Goal: Task Accomplishment & Management: Use online tool/utility

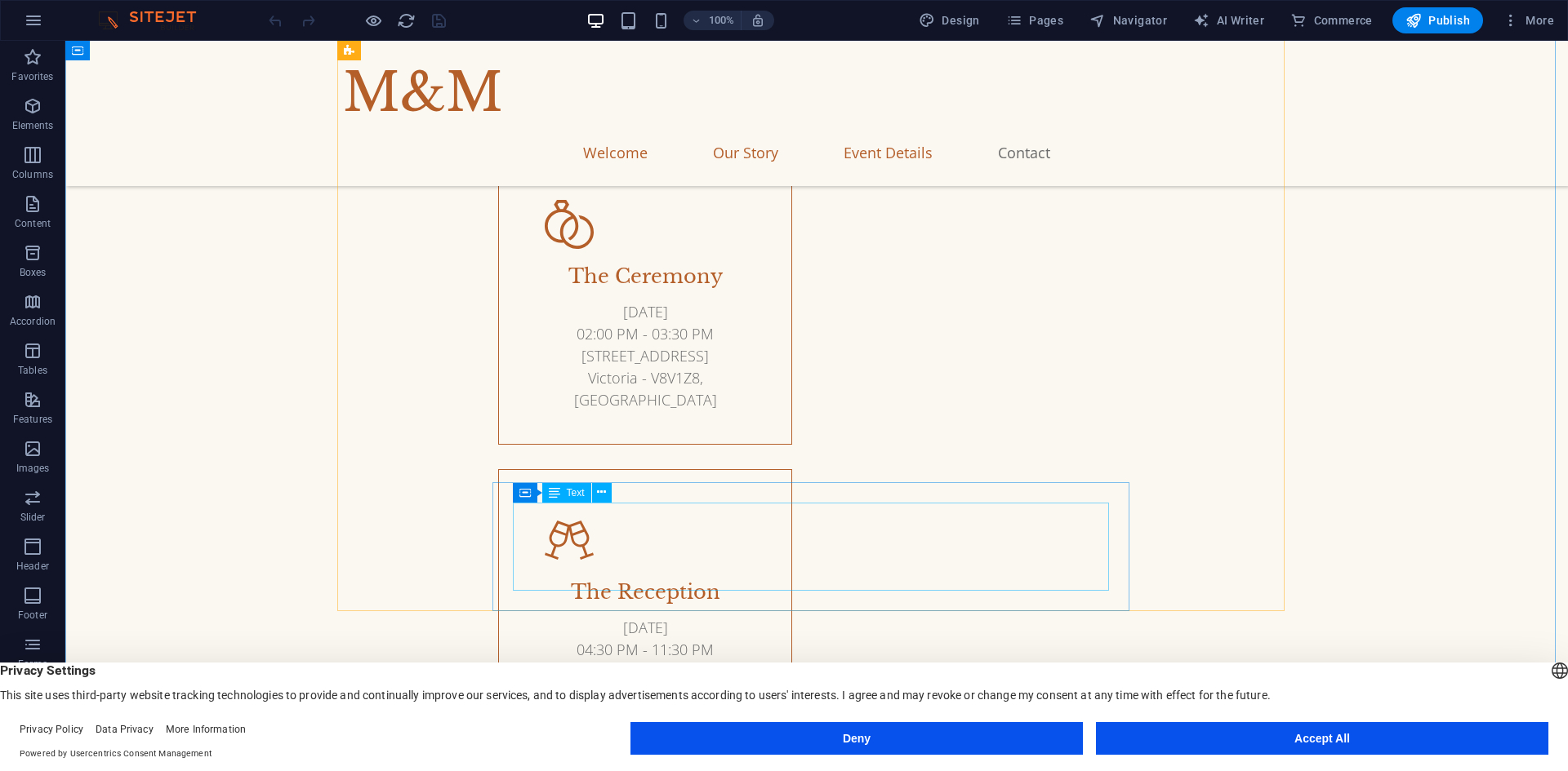
scroll to position [5663, 0]
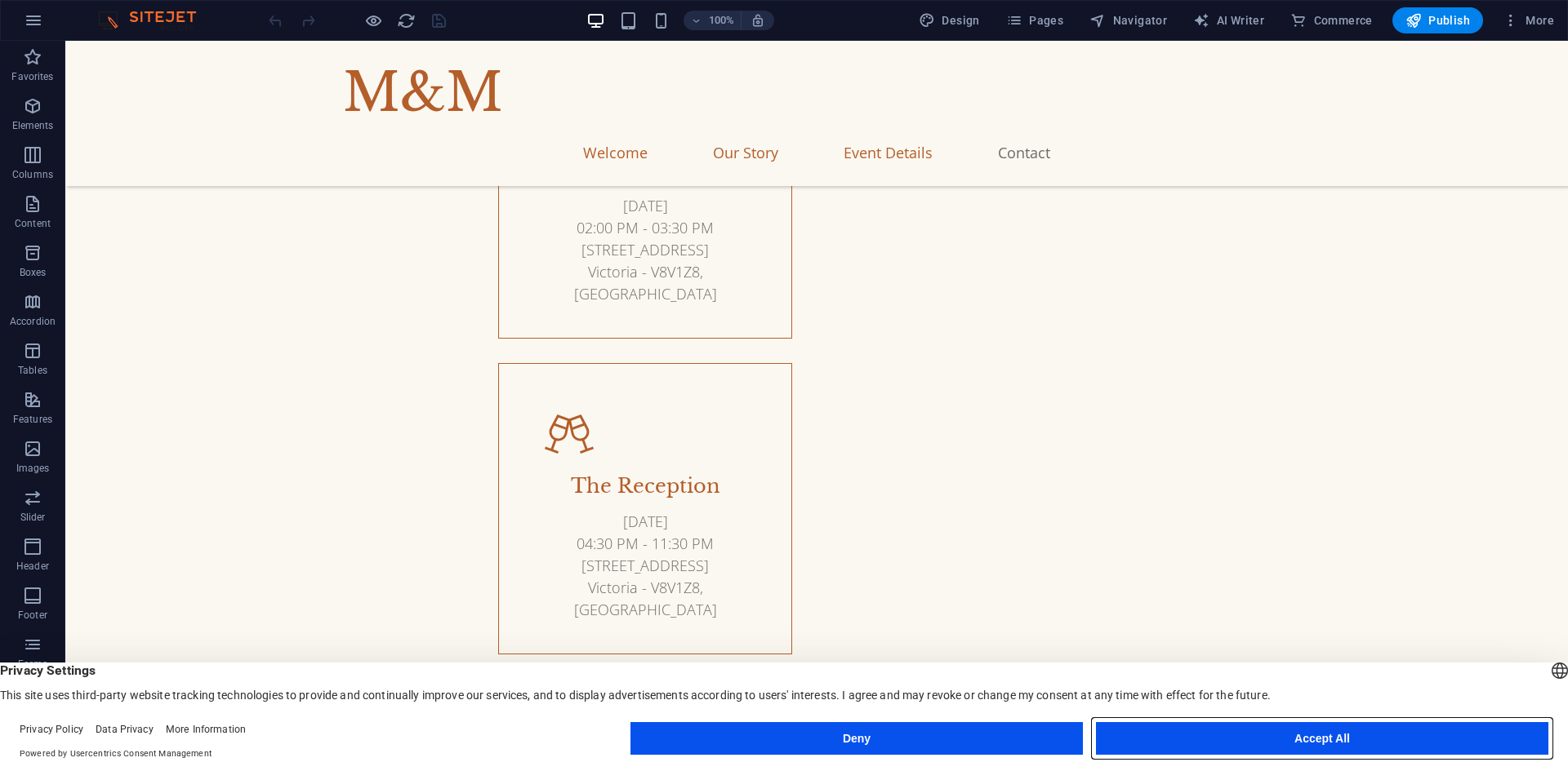
click at [1301, 736] on button "Accept All" at bounding box center [1321, 738] width 453 height 33
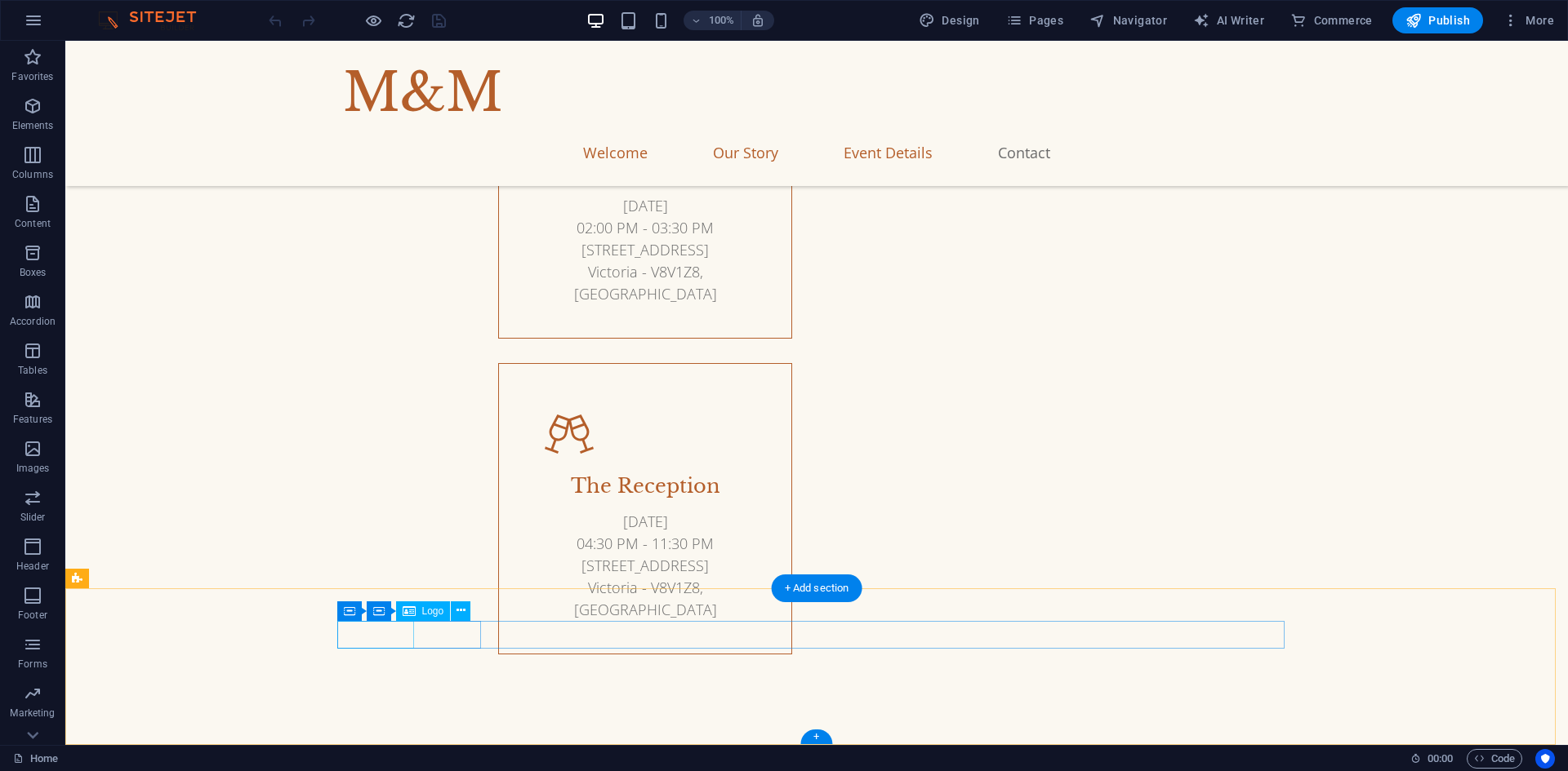
select select "px"
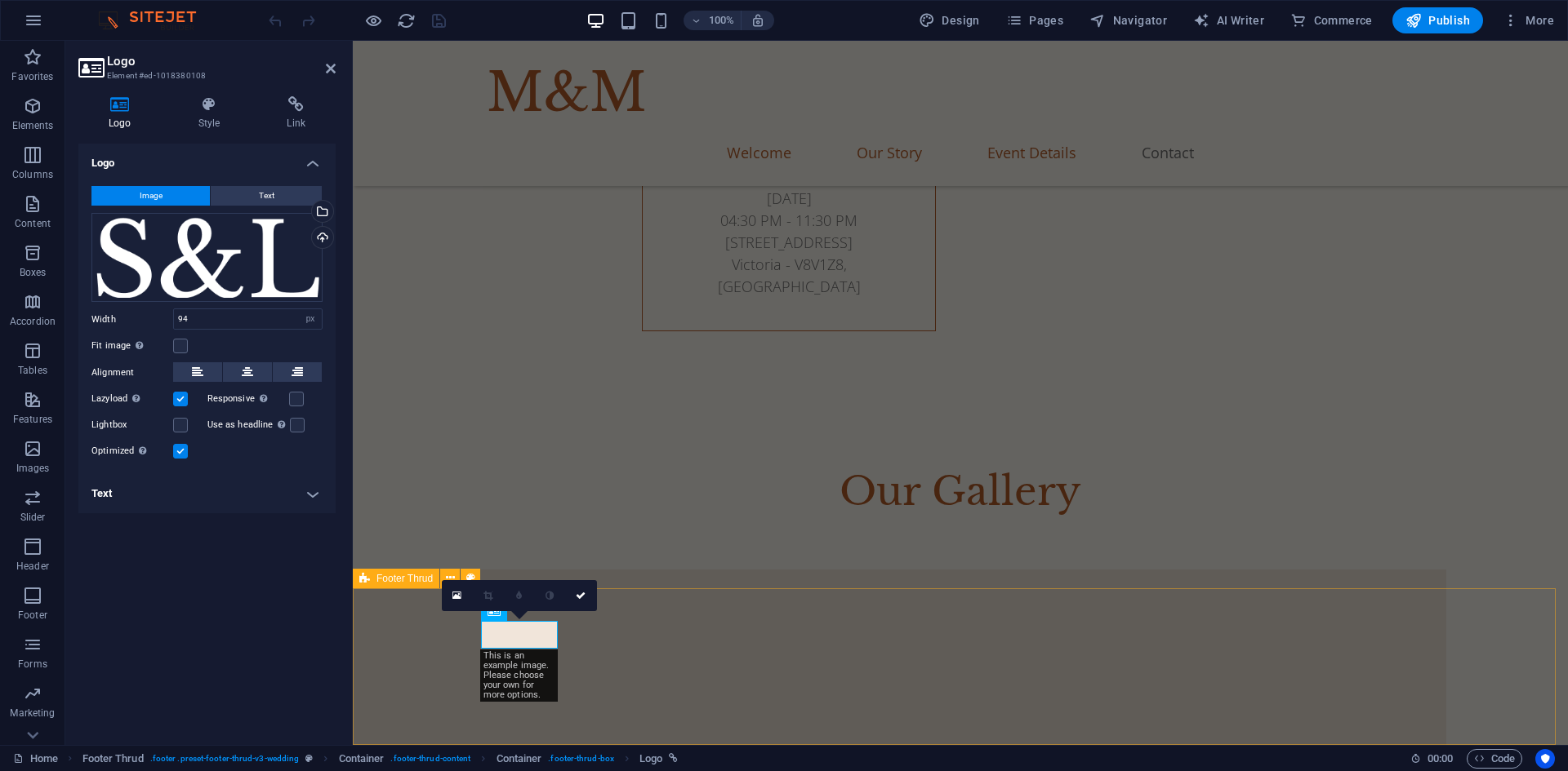
scroll to position [5524, 0]
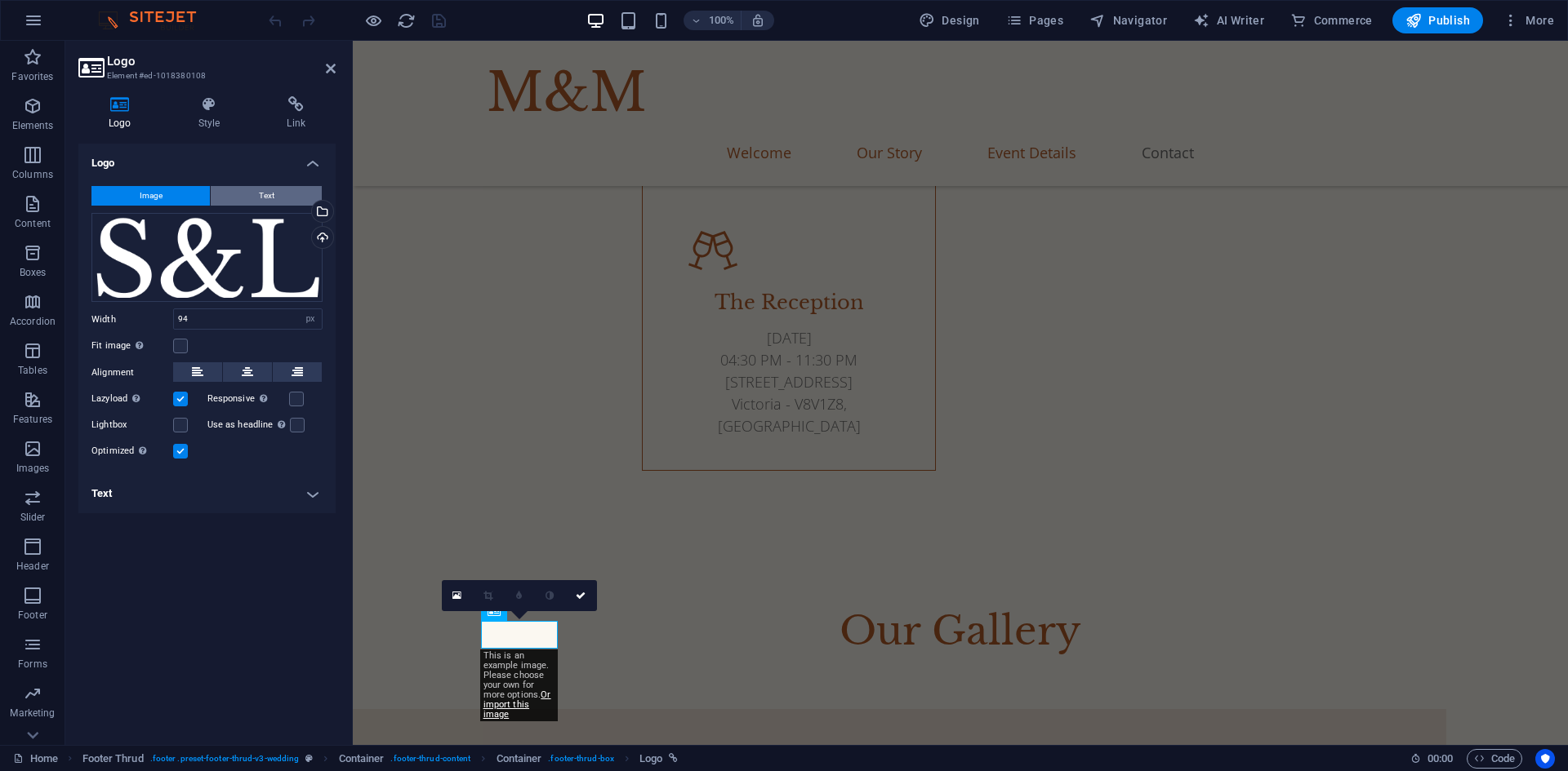
click at [268, 199] on span "Text" at bounding box center [266, 196] width 16 height 20
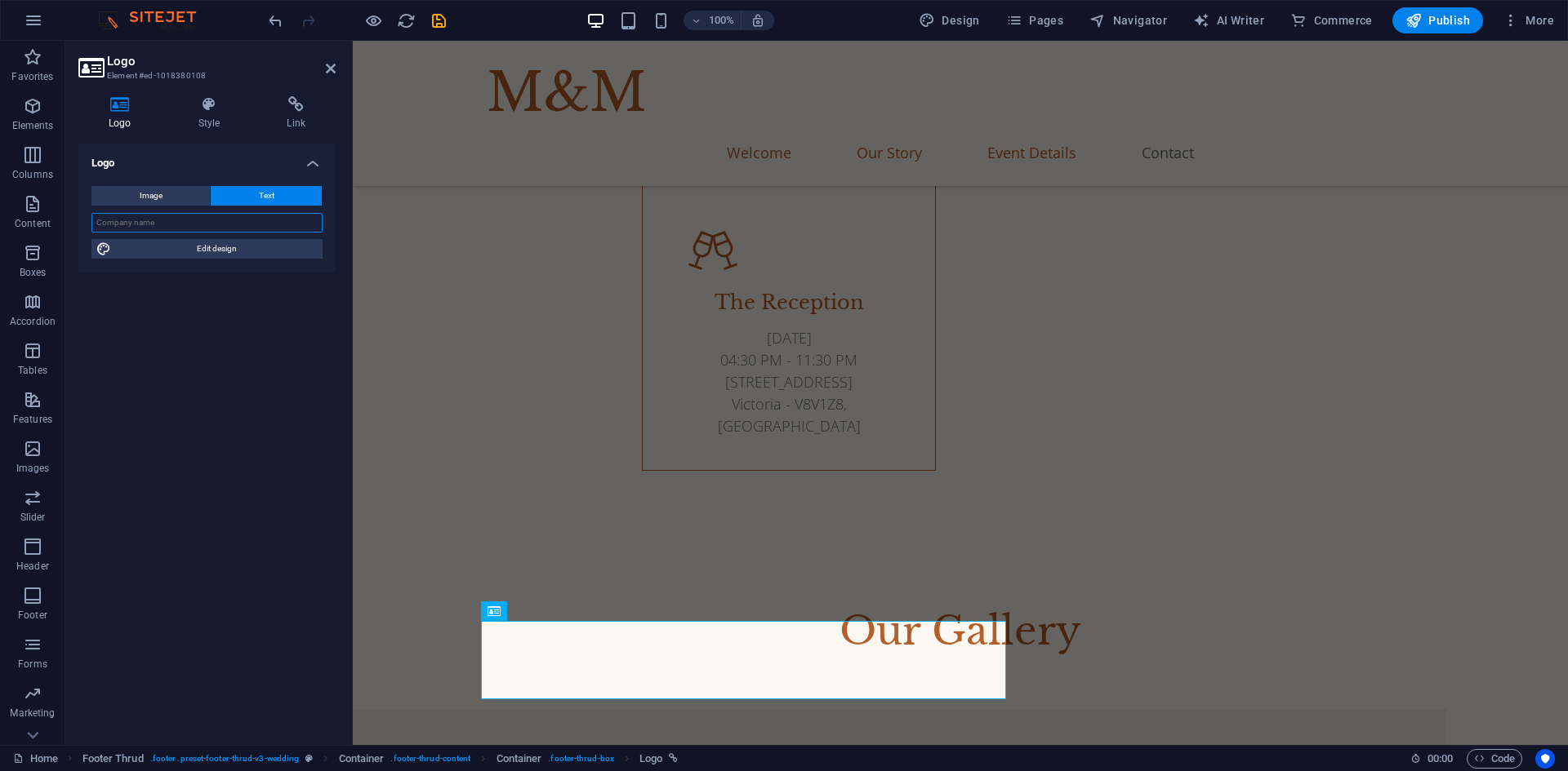
click at [237, 225] on input "text" at bounding box center [207, 223] width 231 height 20
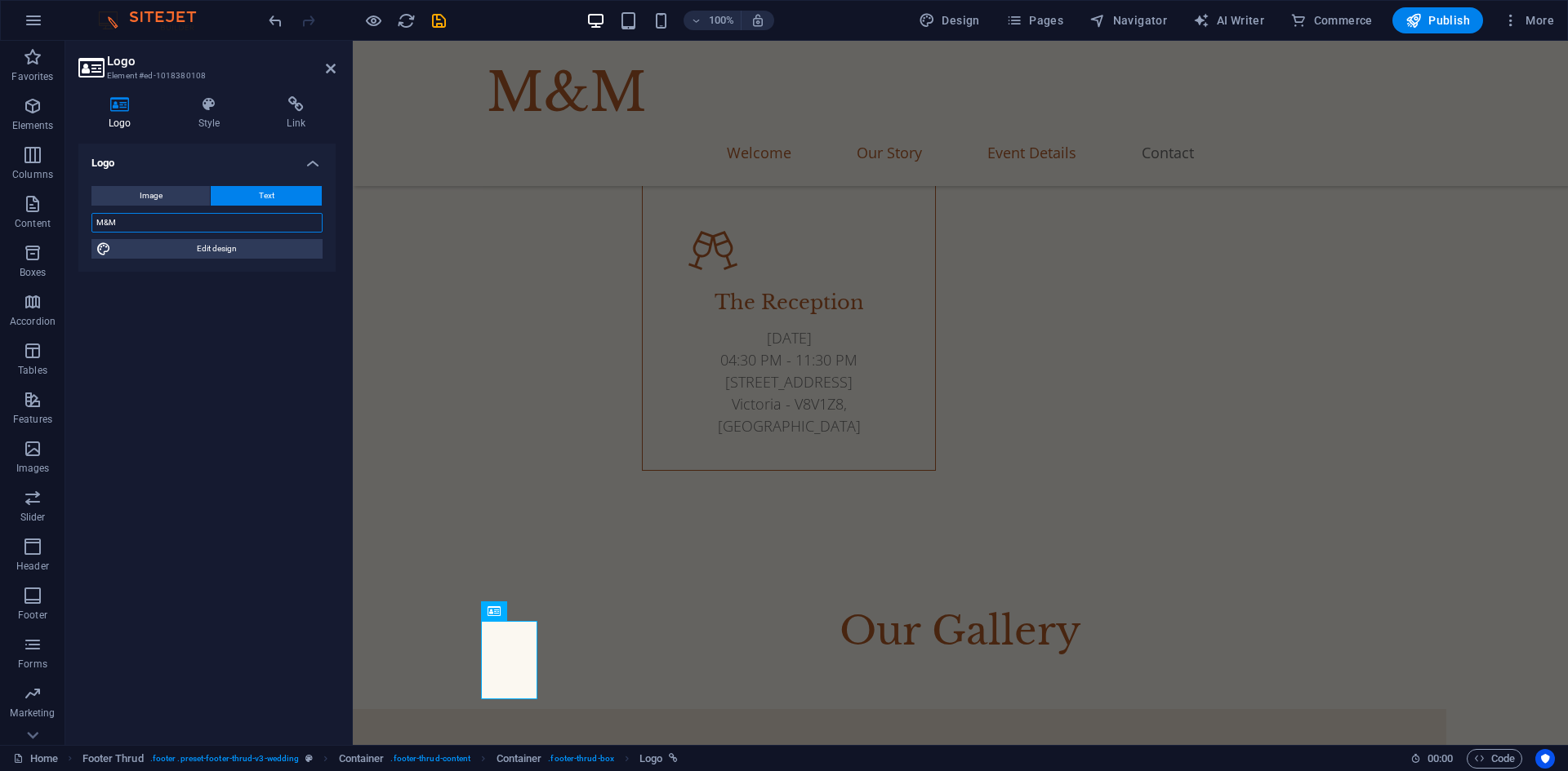
scroll to position [5523, 0]
type input "M&M"
click at [261, 349] on div "Logo Image Text Drag files here, click to choose files or select files from Fil…" at bounding box center [206, 438] width 257 height 589
click at [327, 75] on link at bounding box center [330, 69] width 10 height 14
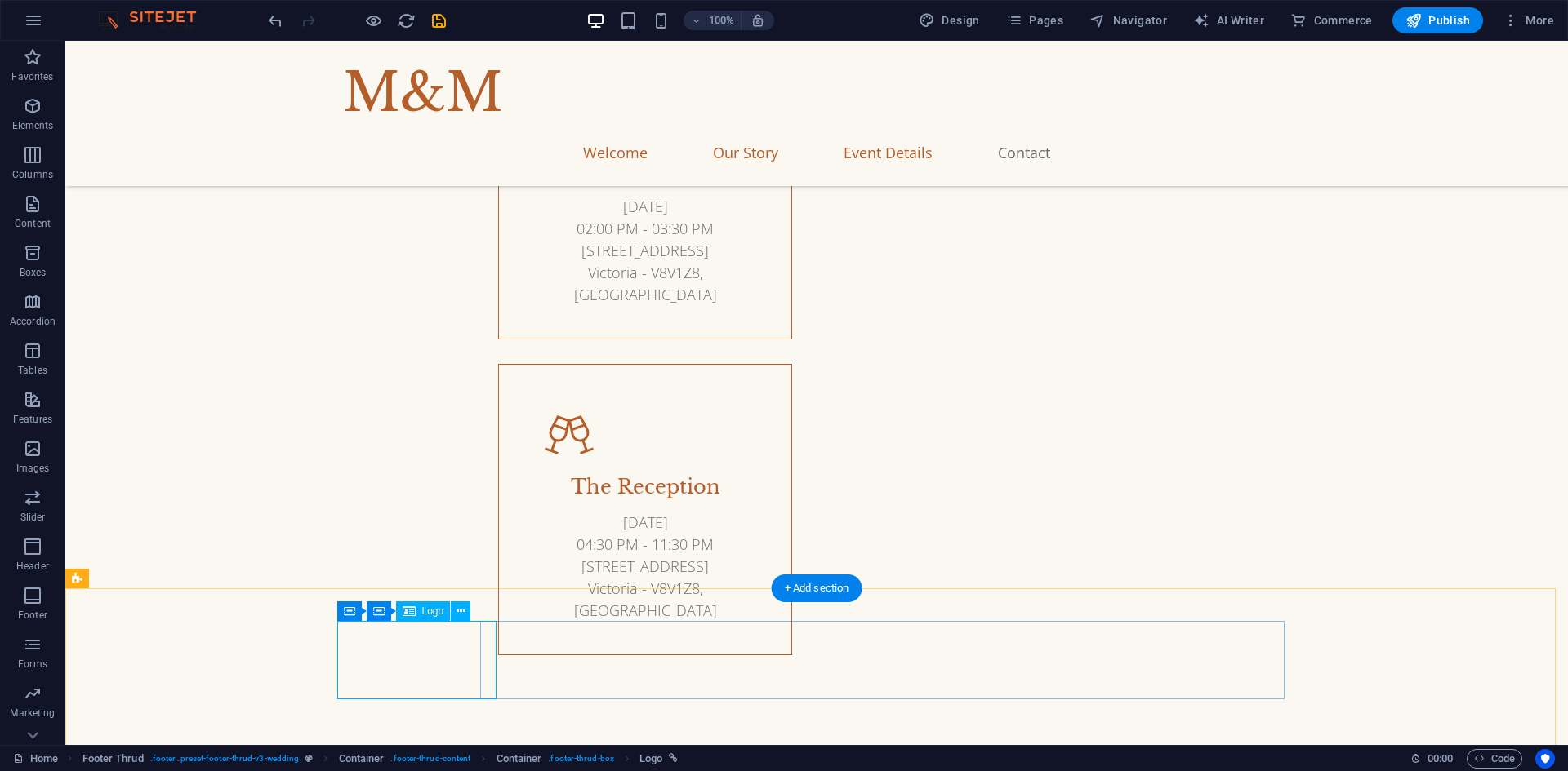
click at [349, 612] on icon at bounding box center [350, 611] width 12 height 20
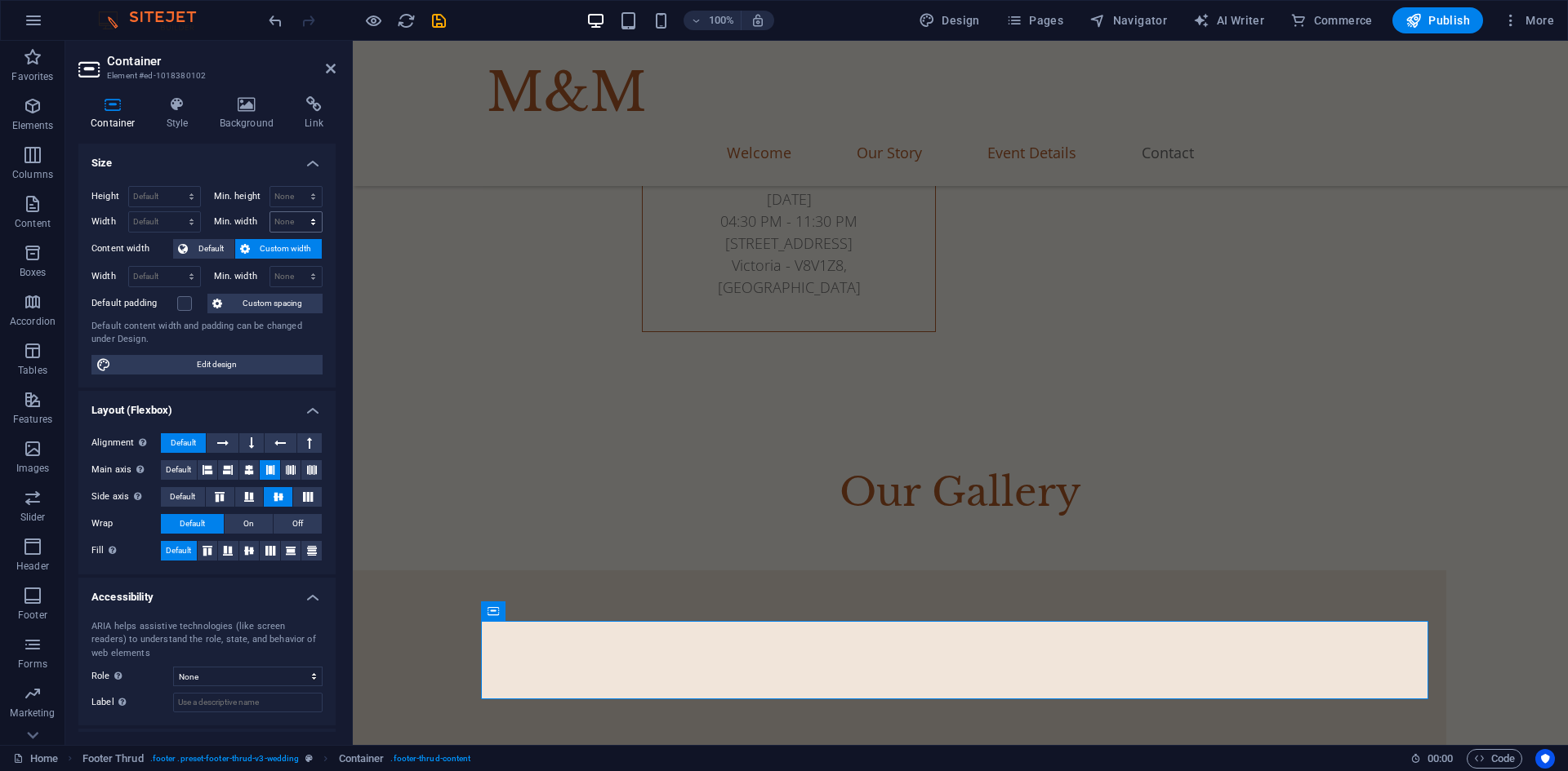
scroll to position [5523, 0]
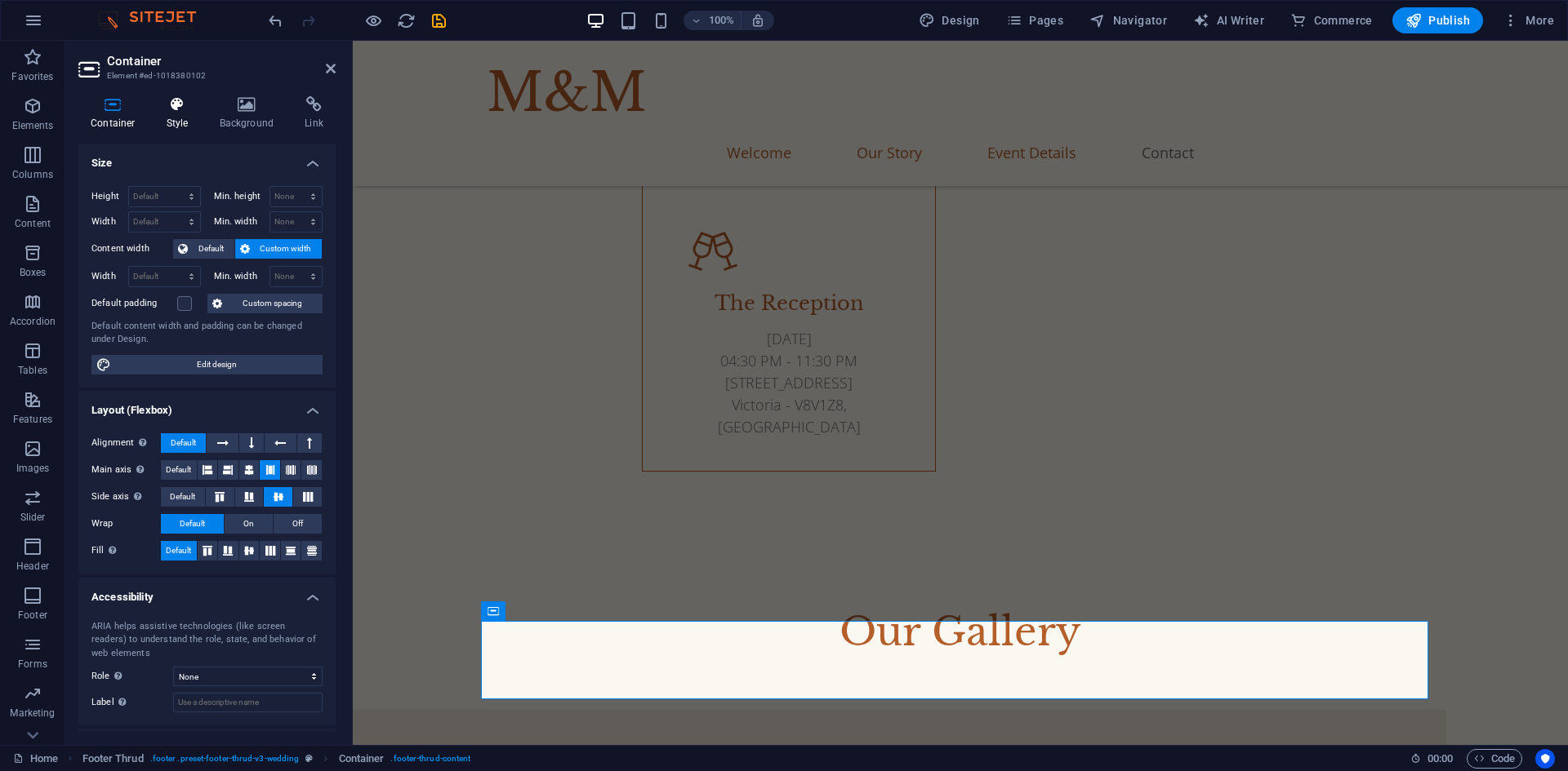
click at [178, 109] on icon at bounding box center [177, 105] width 46 height 17
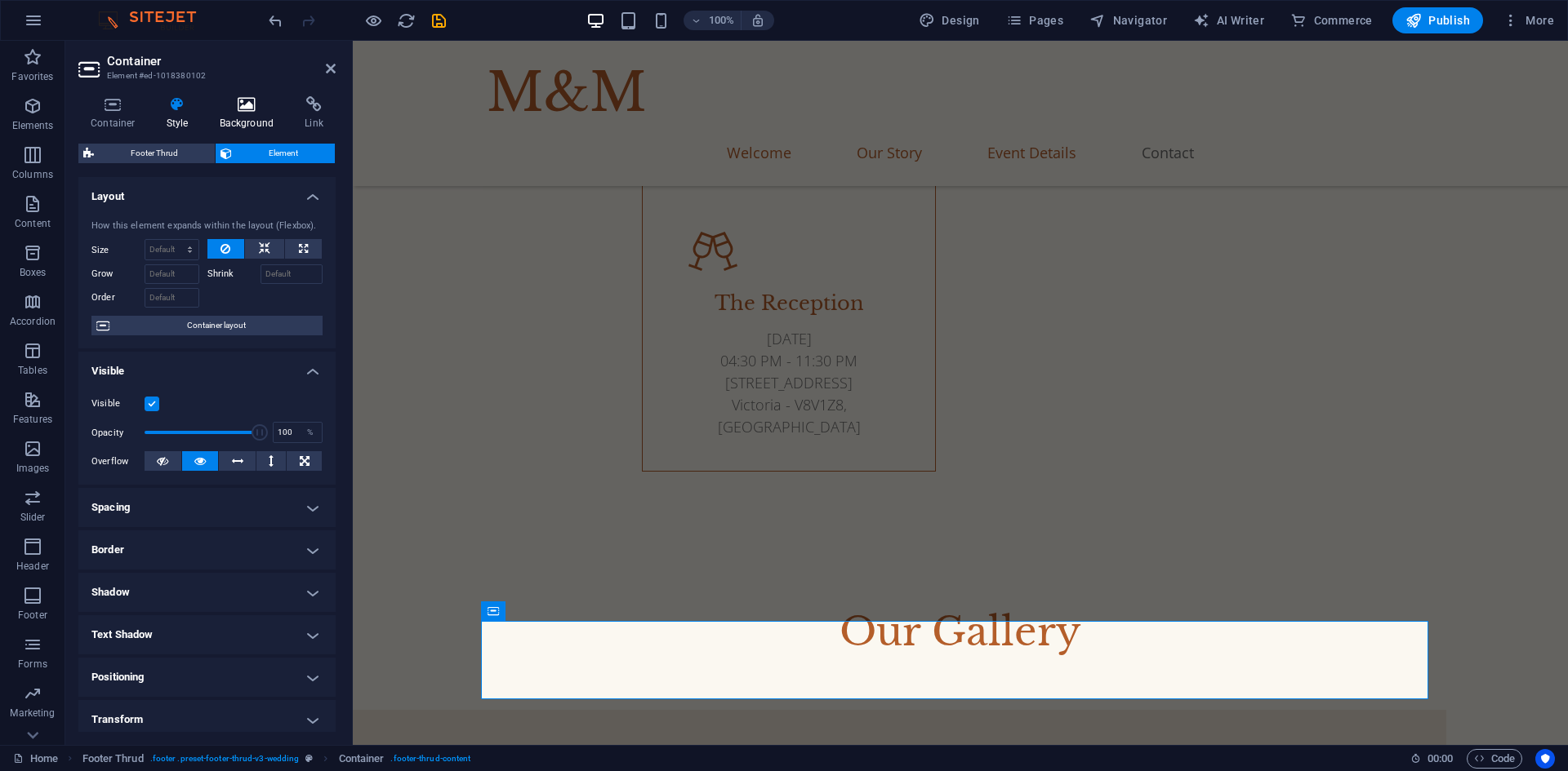
click at [242, 111] on icon at bounding box center [247, 105] width 79 height 17
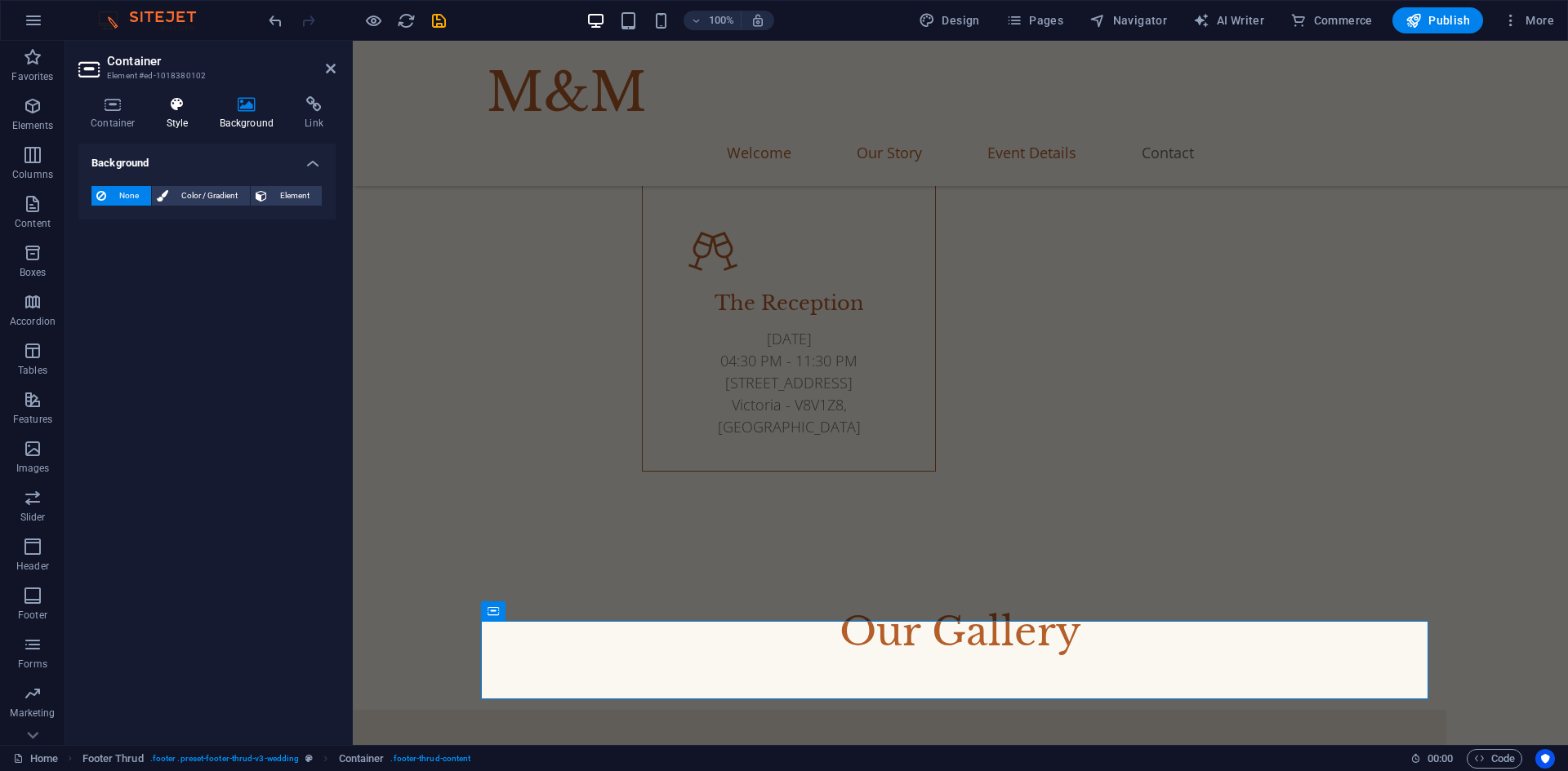
click at [172, 115] on h4 "Style" at bounding box center [180, 113] width 53 height 35
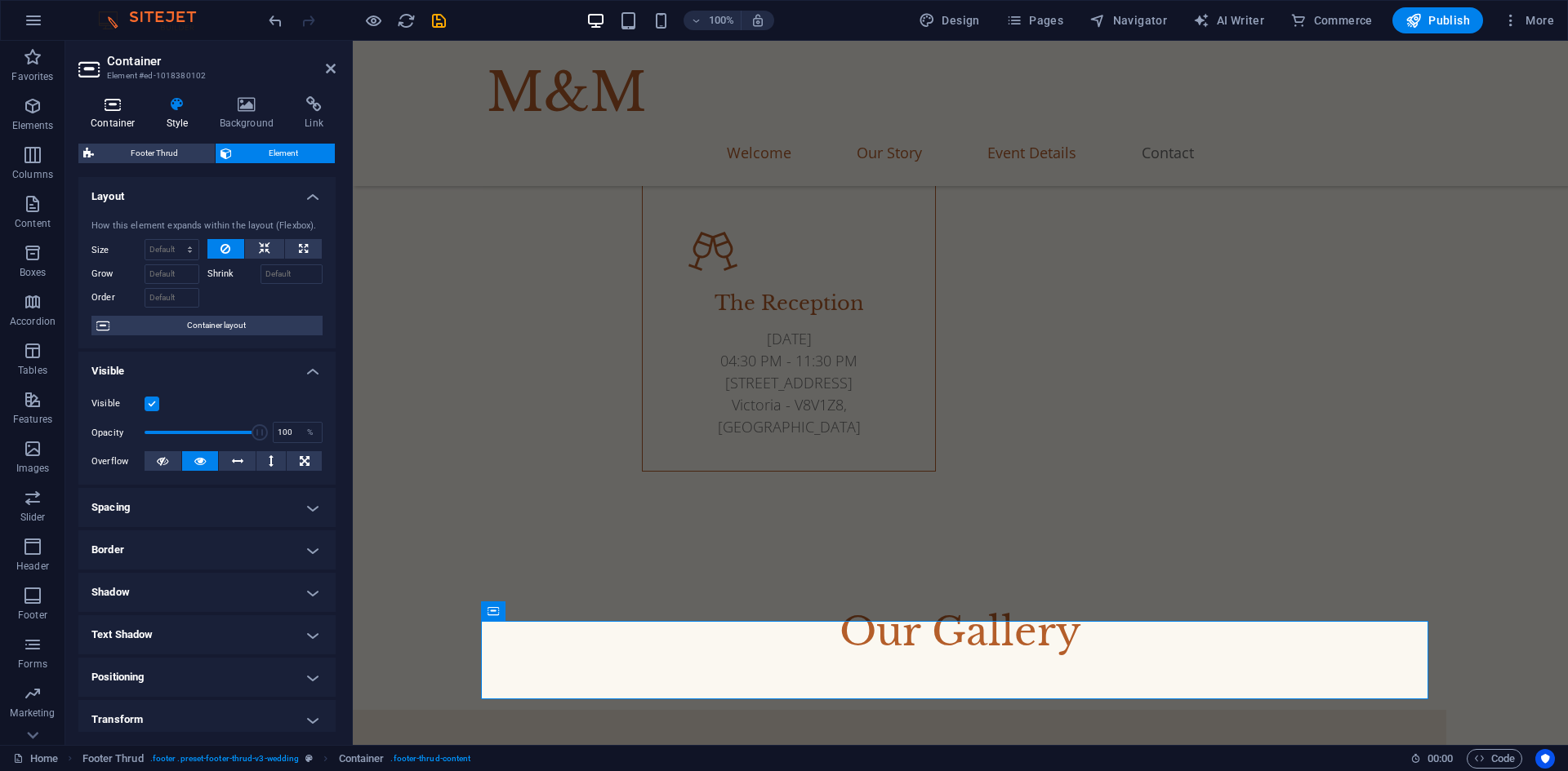
click at [129, 114] on h4 "Container" at bounding box center [115, 113] width 76 height 35
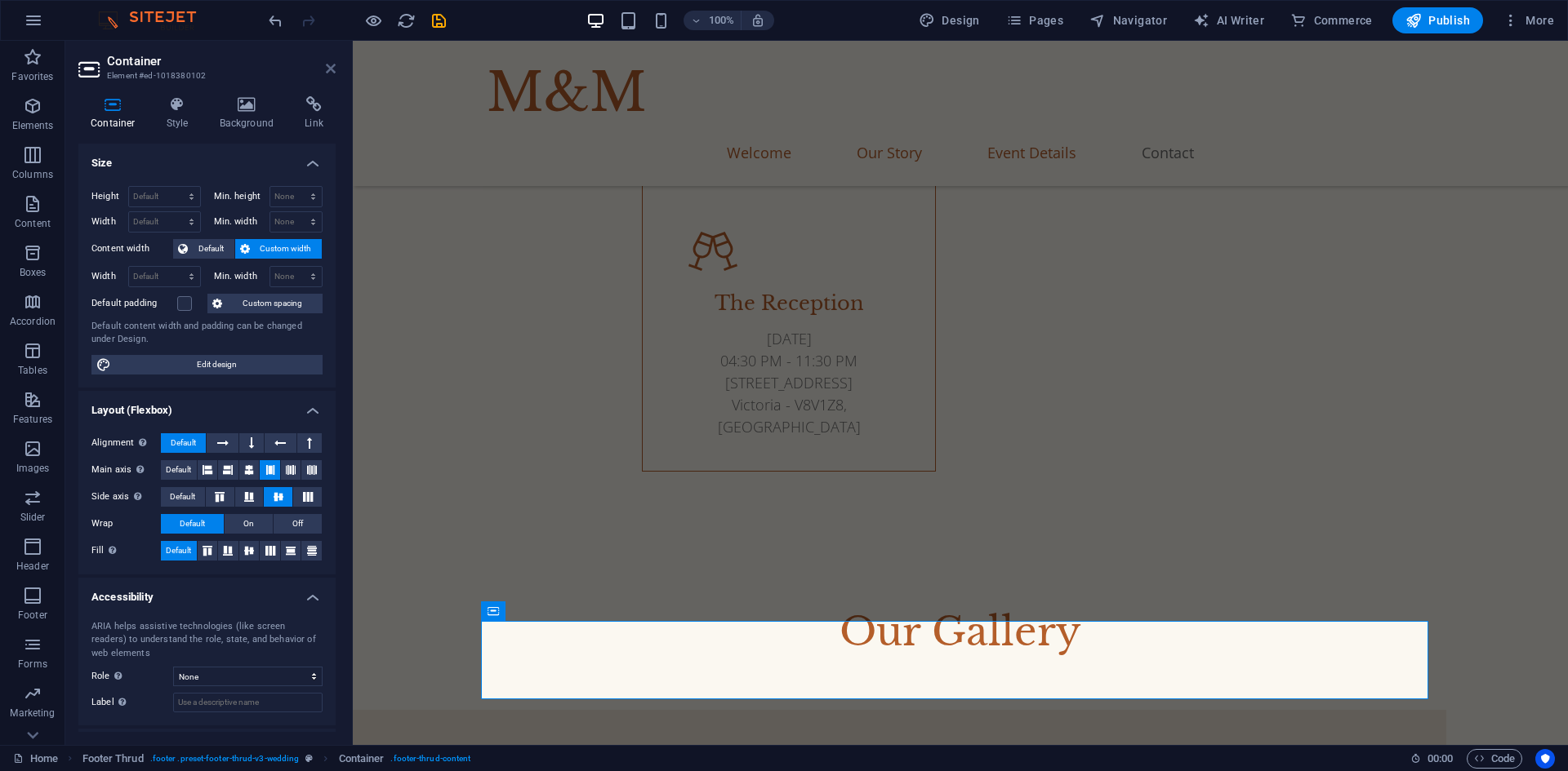
click at [333, 62] on icon at bounding box center [330, 68] width 10 height 13
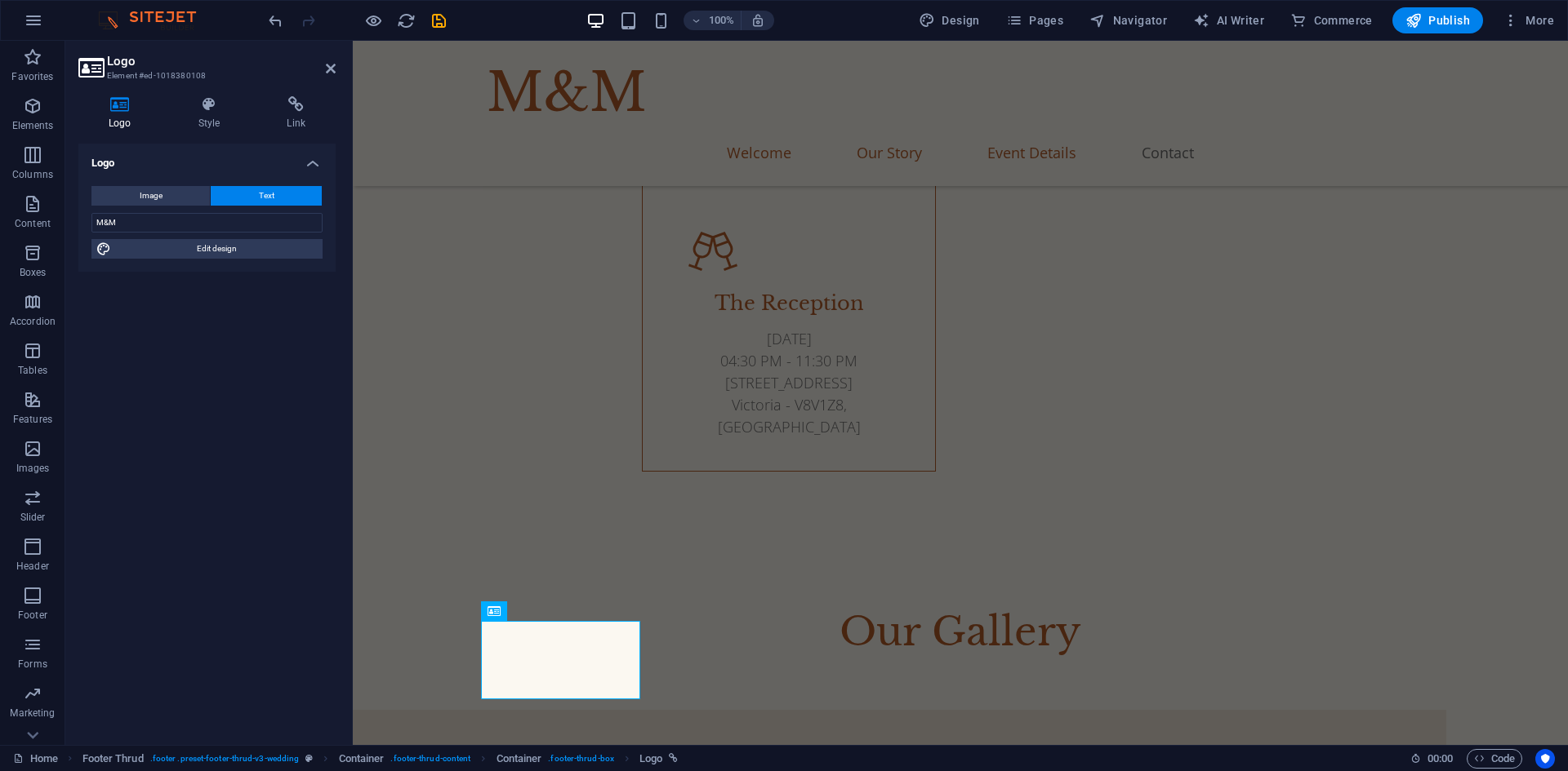
click at [283, 190] on button "Text" at bounding box center [266, 196] width 111 height 20
click at [263, 246] on span "Edit design" at bounding box center [217, 249] width 201 height 20
select select "px"
select select "400"
select select "px"
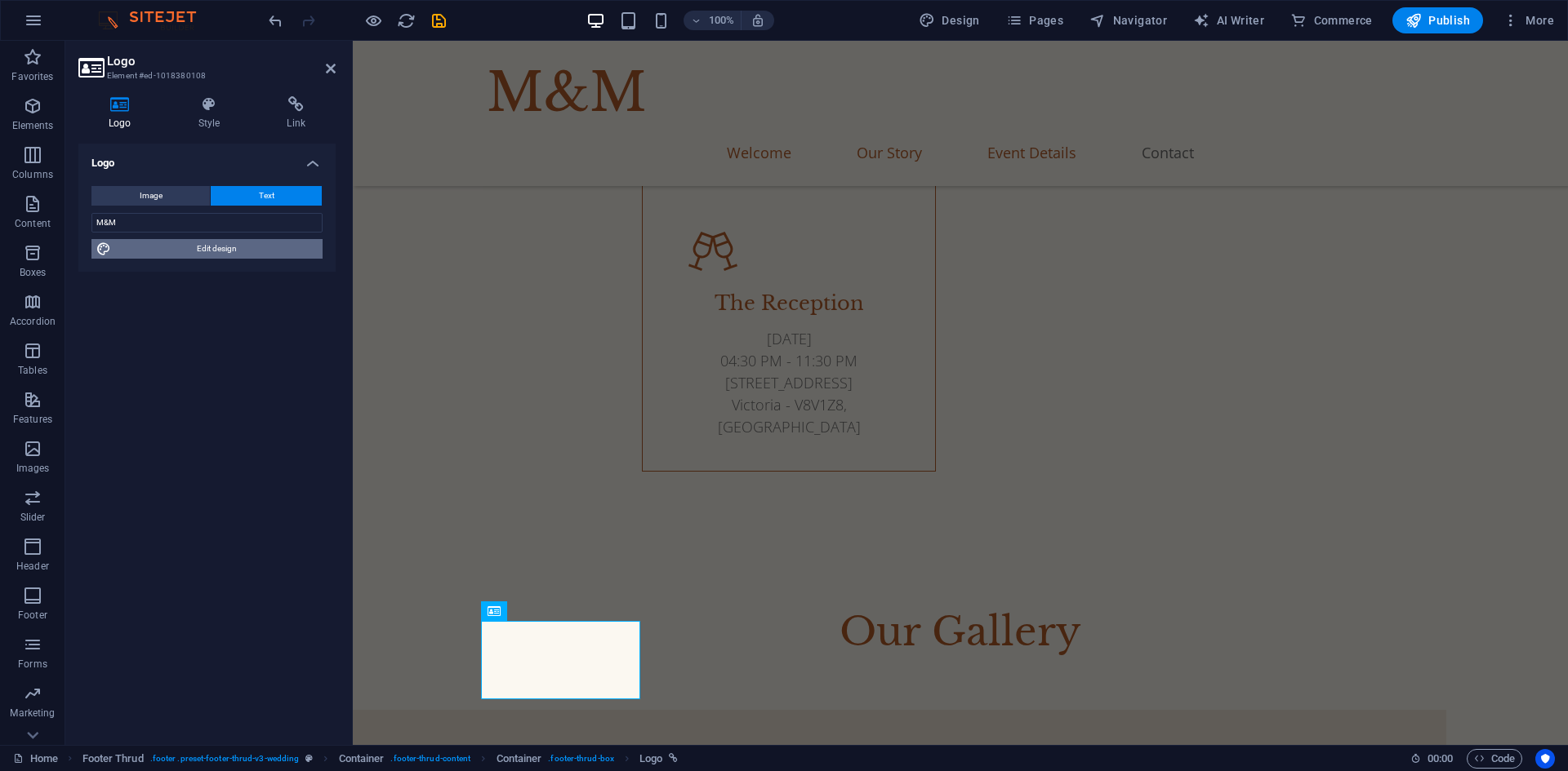
select select "rem"
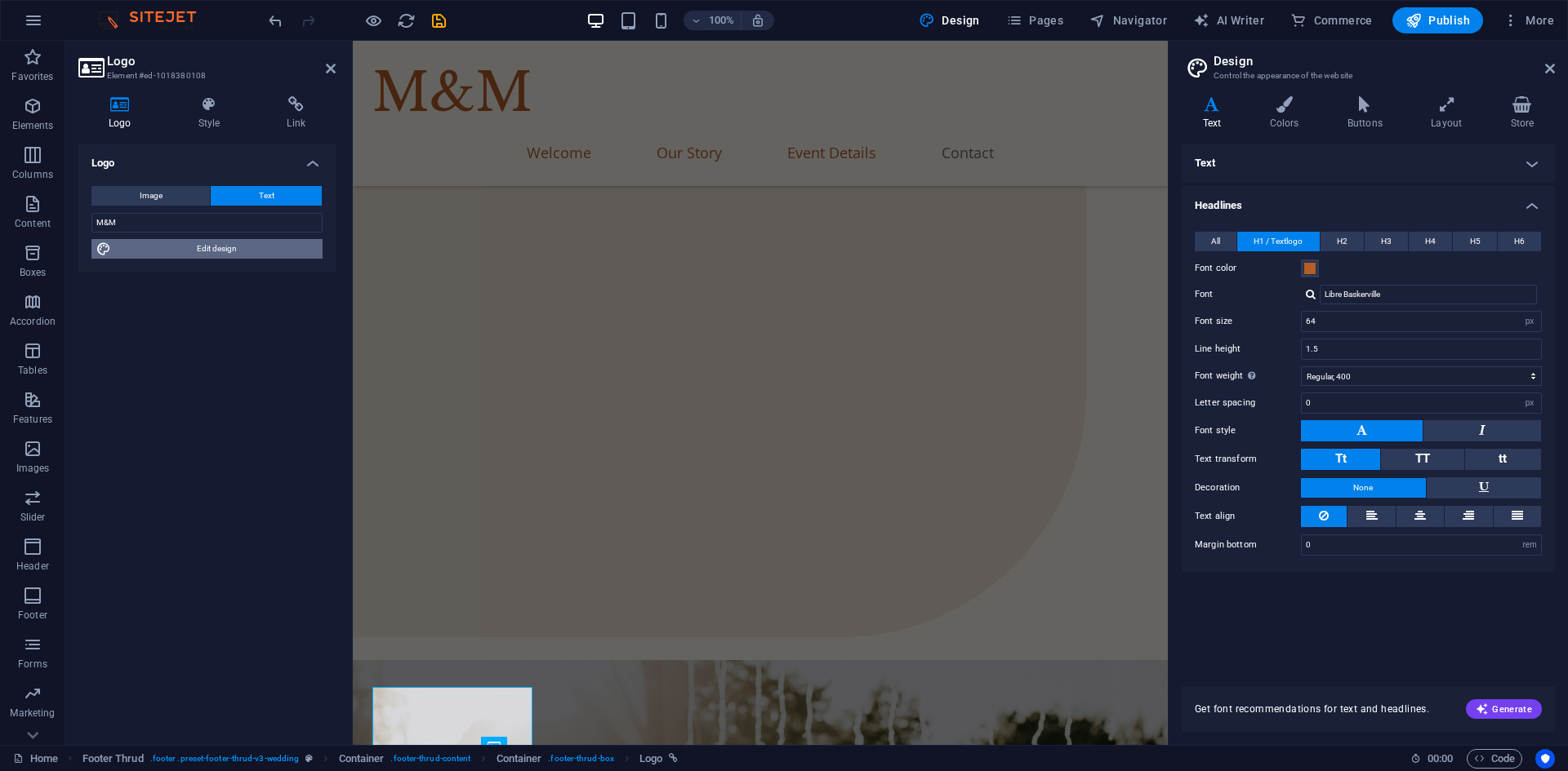
scroll to position [5387, 0]
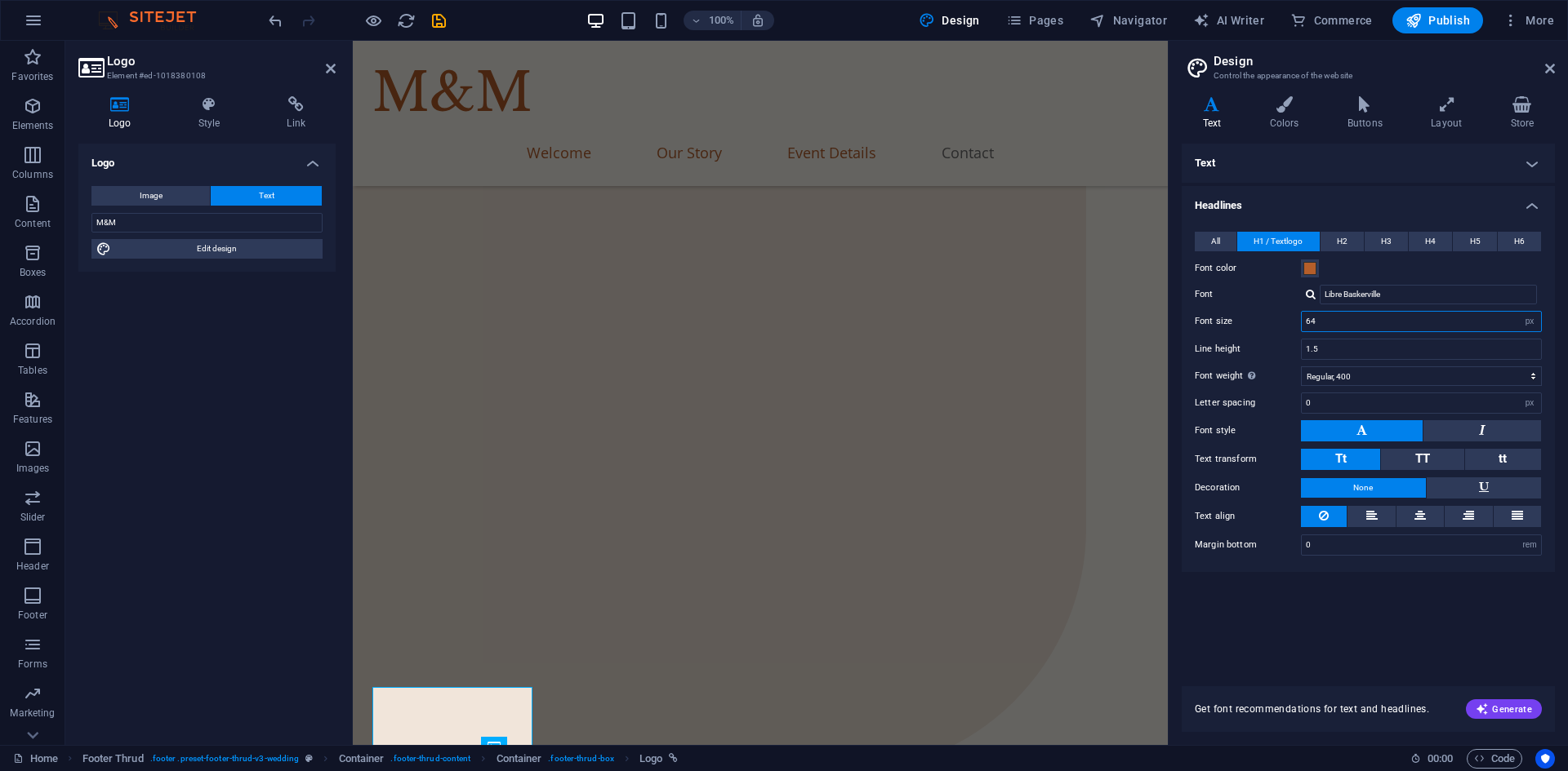
click at [1434, 320] on input "64" at bounding box center [1421, 321] width 240 height 20
type input "6"
type input "50"
click at [1307, 588] on div "Text Standard Bold Links Font color Font Open Sans Font size 18 rem px Line hei…" at bounding box center [1368, 405] width 373 height 524
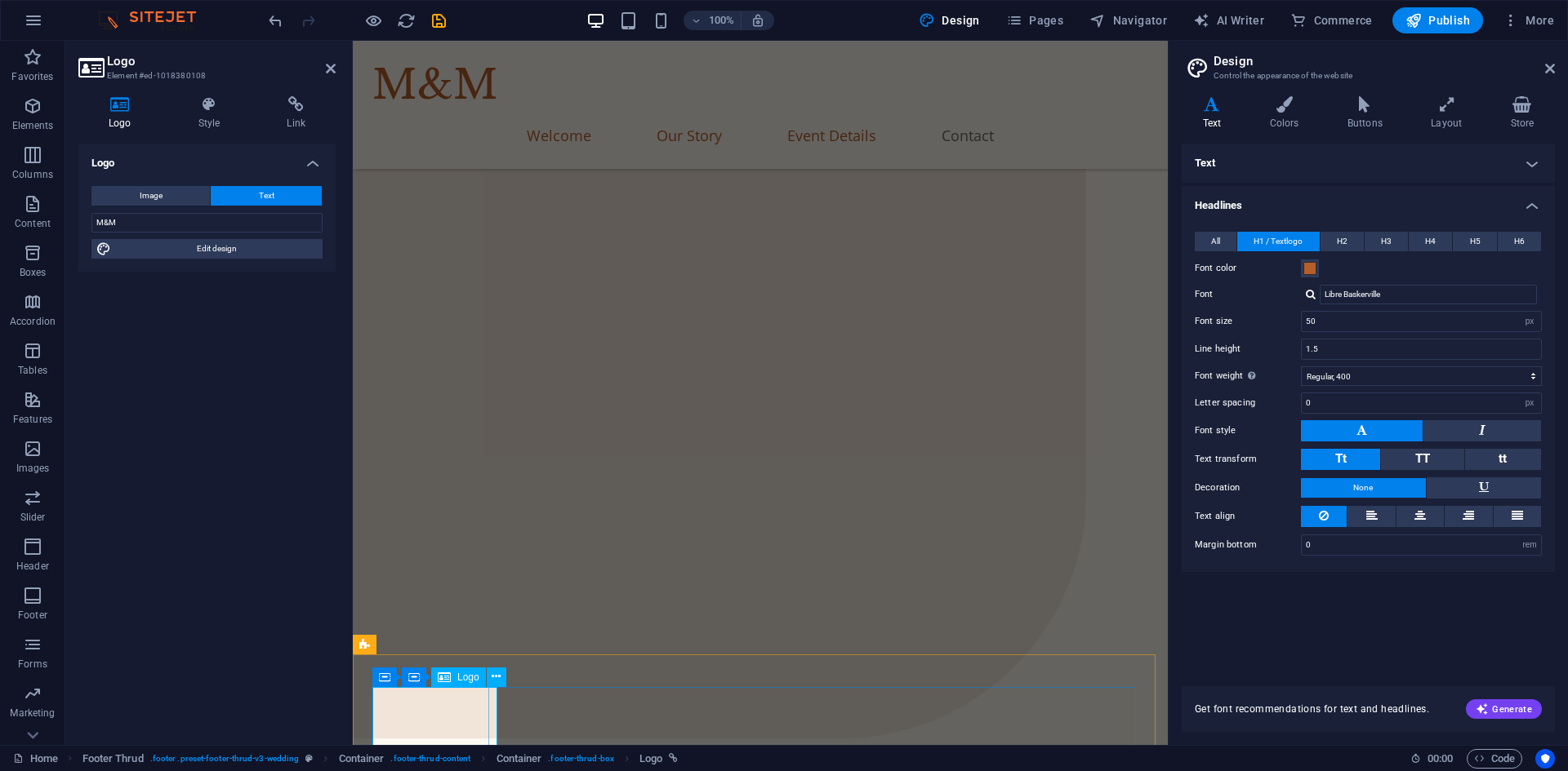
click at [1511, 709] on span "Generate" at bounding box center [1503, 709] width 56 height 13
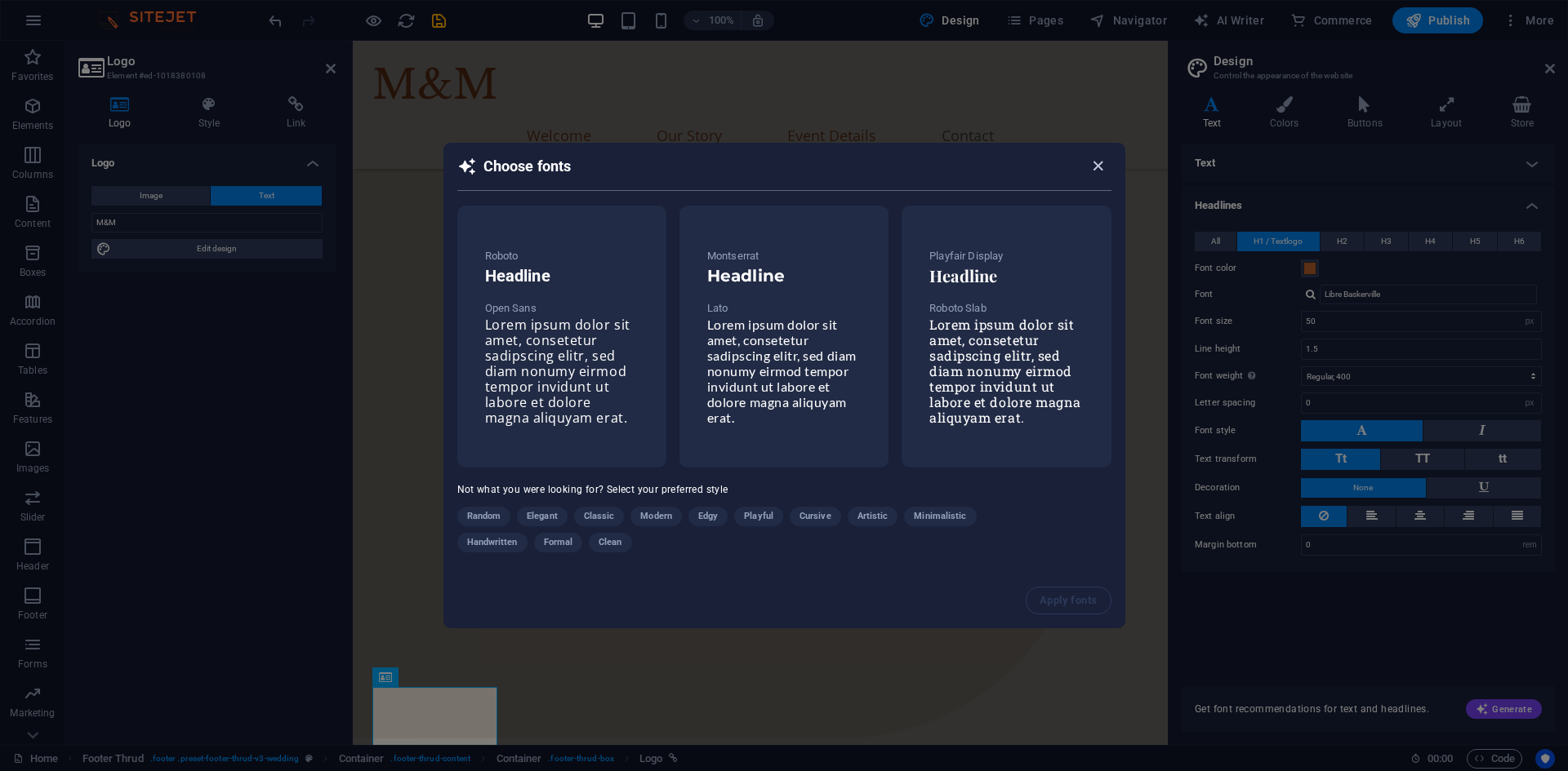
click at [1105, 175] on icon "button" at bounding box center [1098, 166] width 19 height 19
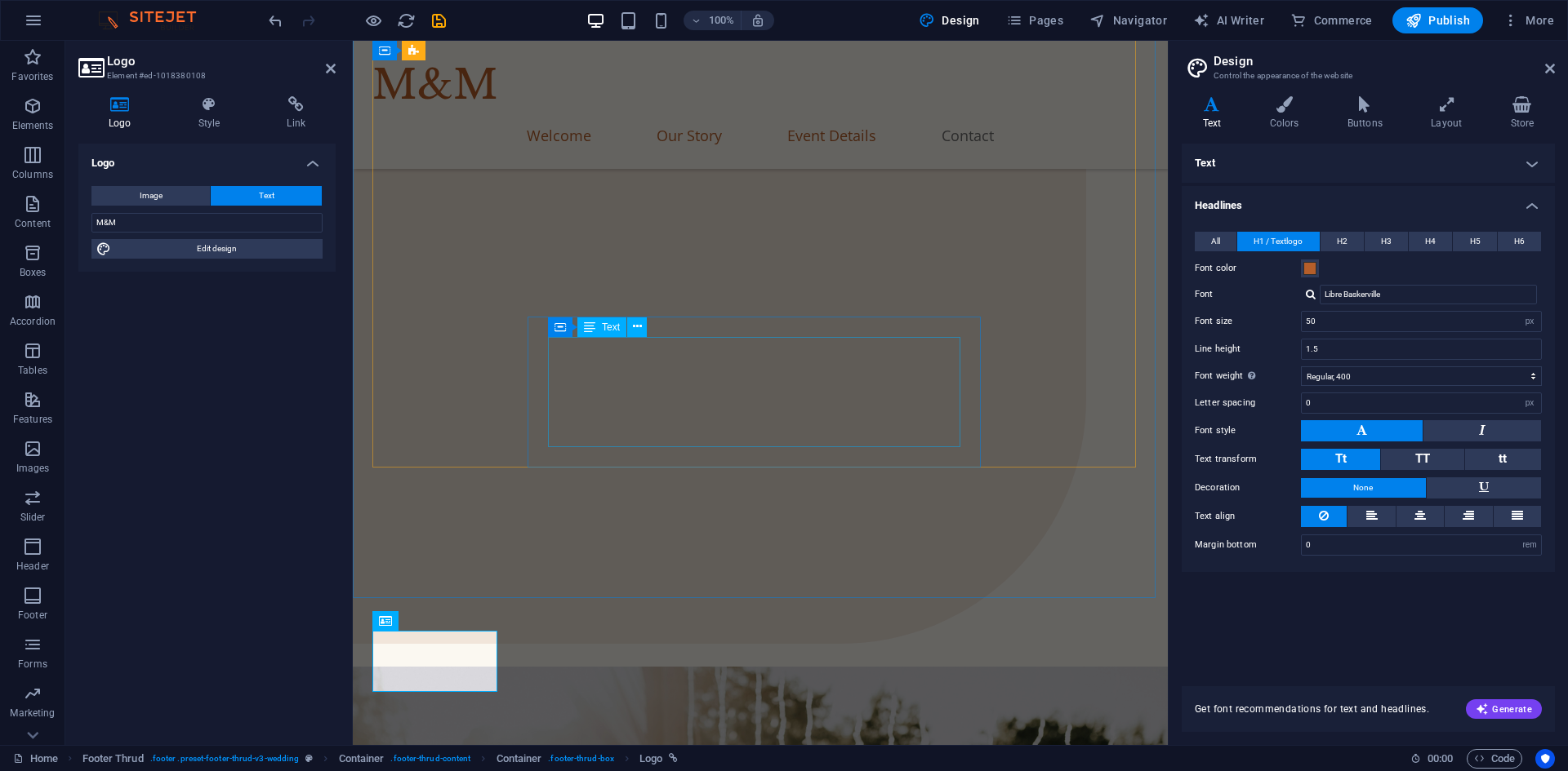
scroll to position [5470, 0]
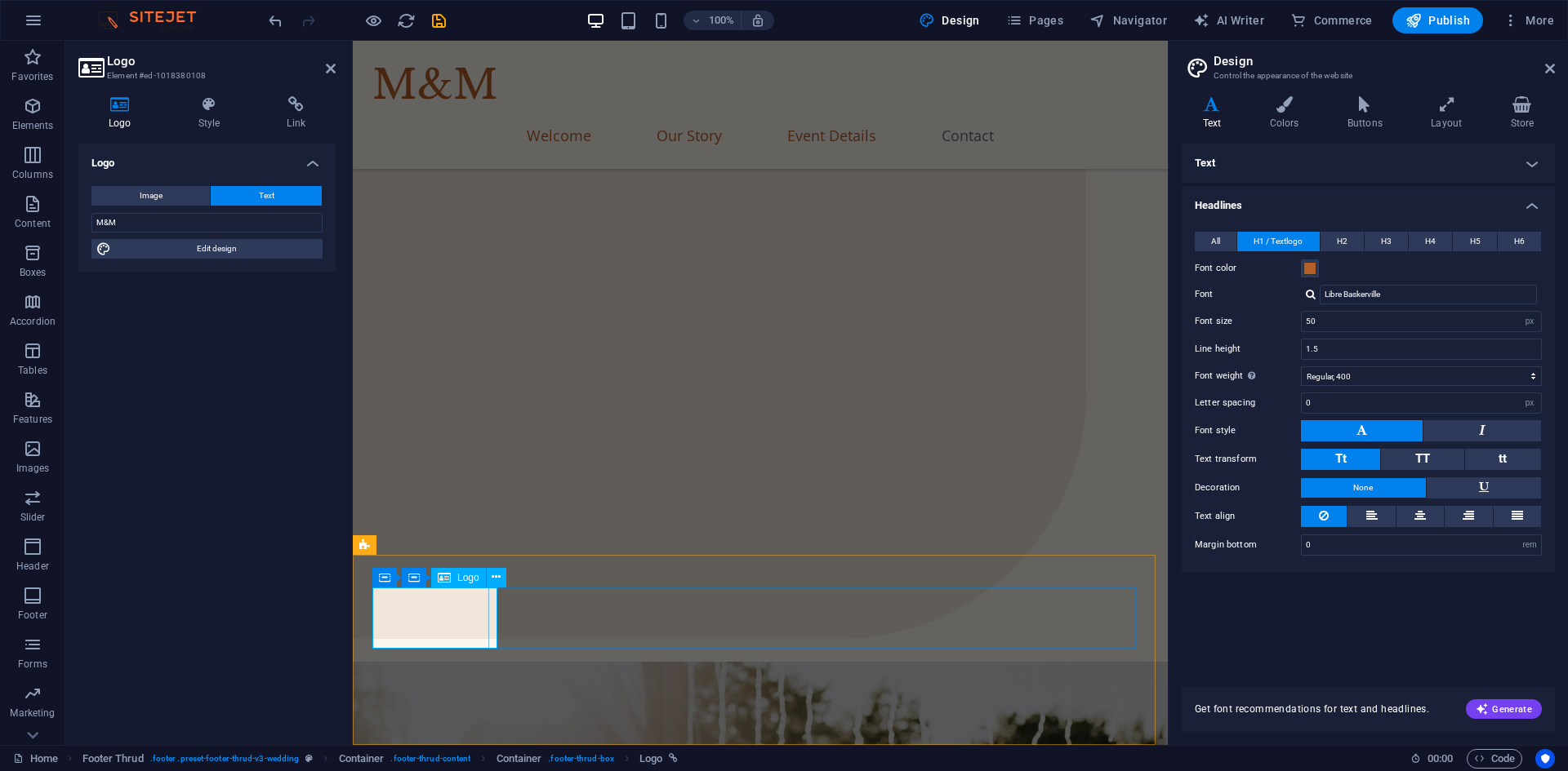
click at [1551, 62] on icon at bounding box center [1549, 68] width 10 height 13
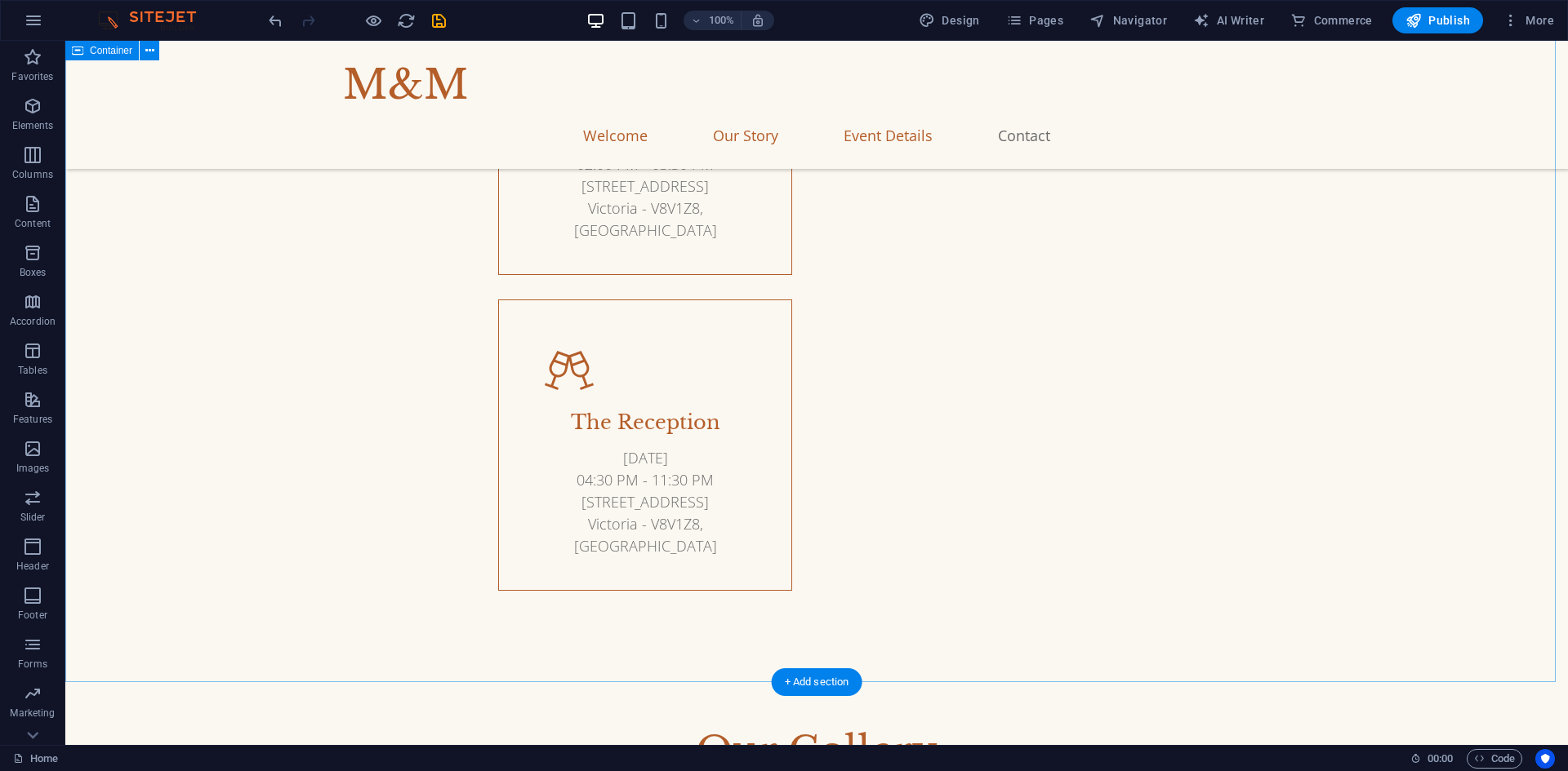
scroll to position [5679, 0]
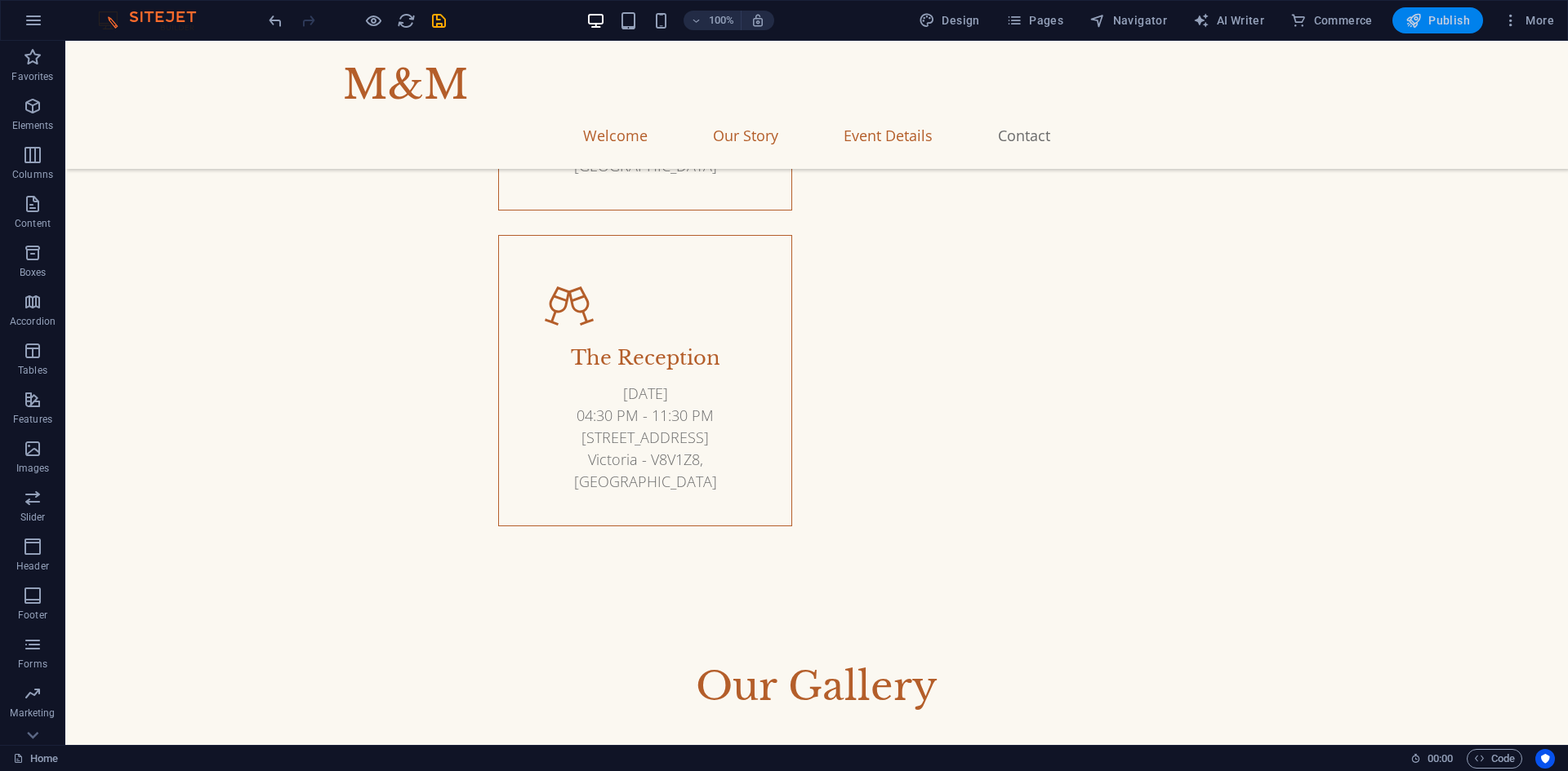
click at [1434, 26] on span "Publish" at bounding box center [1437, 20] width 64 height 17
checkbox input "false"
